Goal: Register for event/course

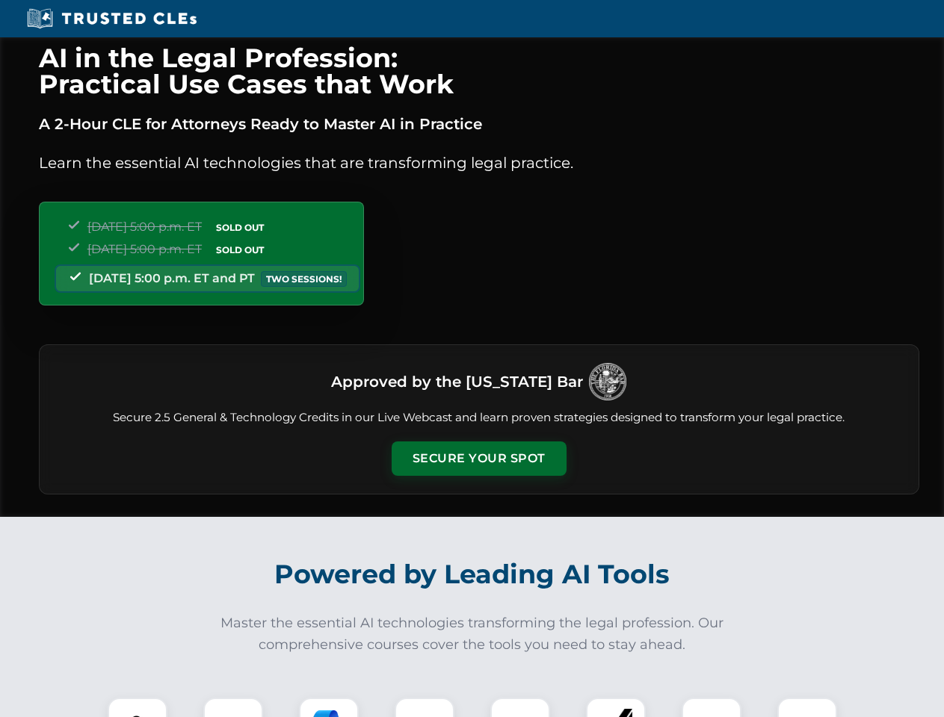
click at [478, 459] on button "Secure Your Spot" at bounding box center [479, 459] width 175 height 34
click at [137, 708] on img at bounding box center [137, 727] width 43 height 43
click at [233, 708] on div at bounding box center [233, 728] width 60 height 60
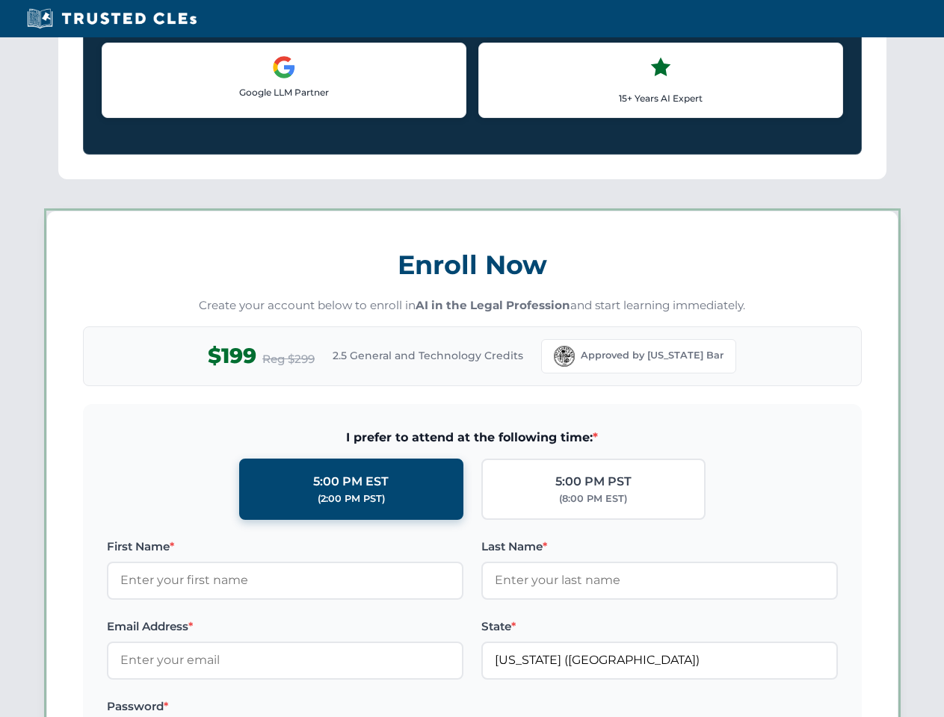
click at [424, 708] on label "Password *" at bounding box center [285, 707] width 356 height 18
